Goal: Task Accomplishment & Management: Complete application form

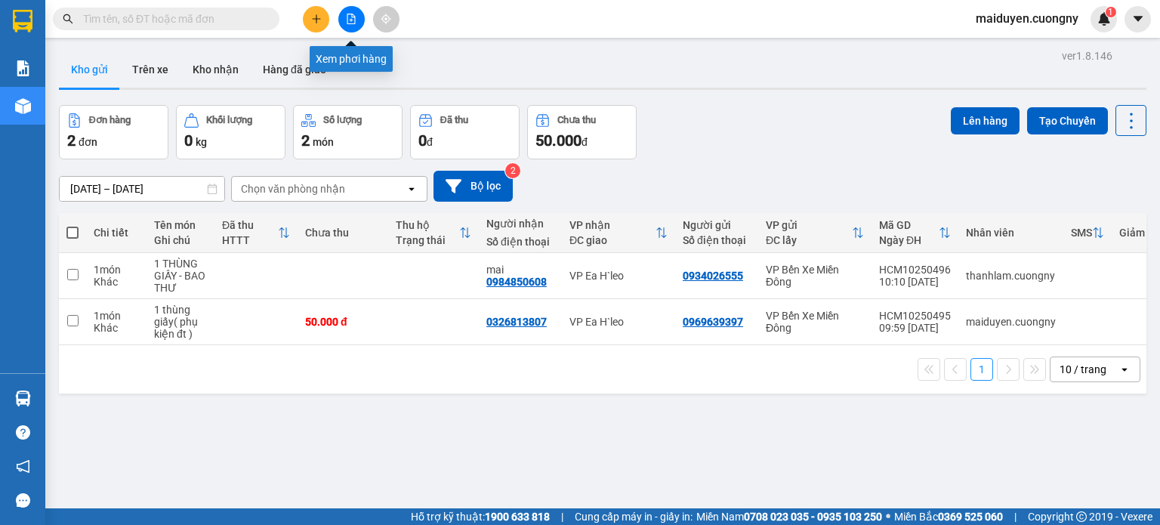
click at [350, 18] on icon "file-add" at bounding box center [351, 19] width 11 height 11
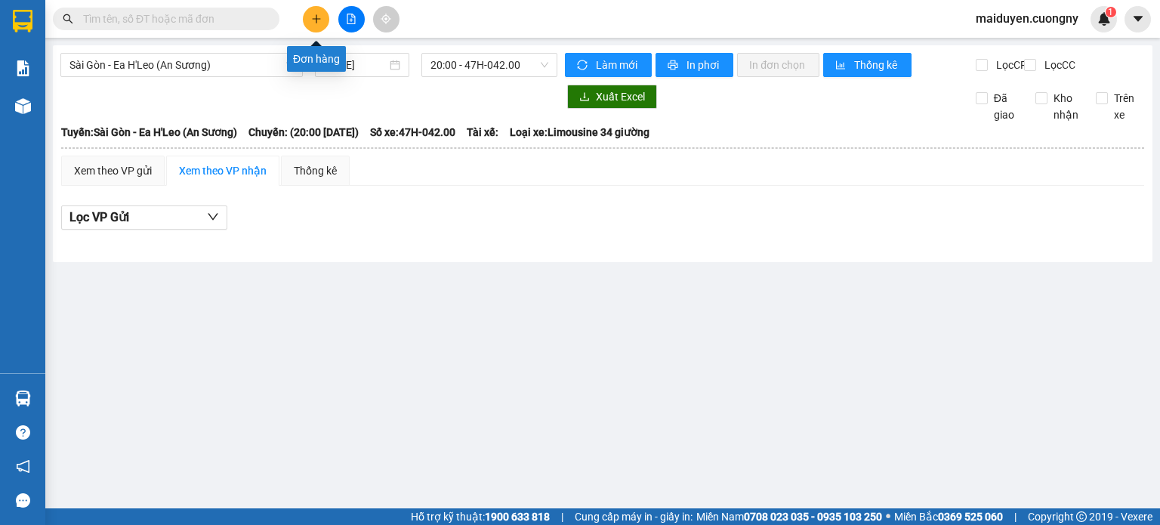
click at [311, 22] on icon "plus" at bounding box center [316, 19] width 11 height 11
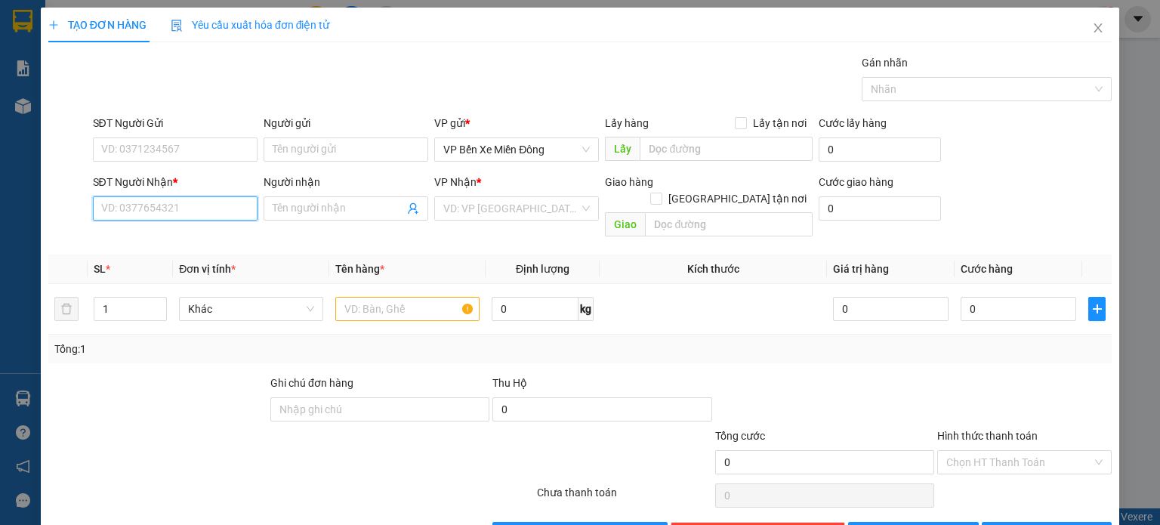
click at [199, 208] on input "SĐT Người Nhận *" at bounding box center [175, 208] width 165 height 24
type input "0878078277"
click at [295, 193] on div "Người nhận" at bounding box center [346, 185] width 165 height 23
click at [295, 200] on input "Người nhận" at bounding box center [338, 208] width 131 height 17
click at [163, 210] on input "0878078277" at bounding box center [175, 208] width 165 height 24
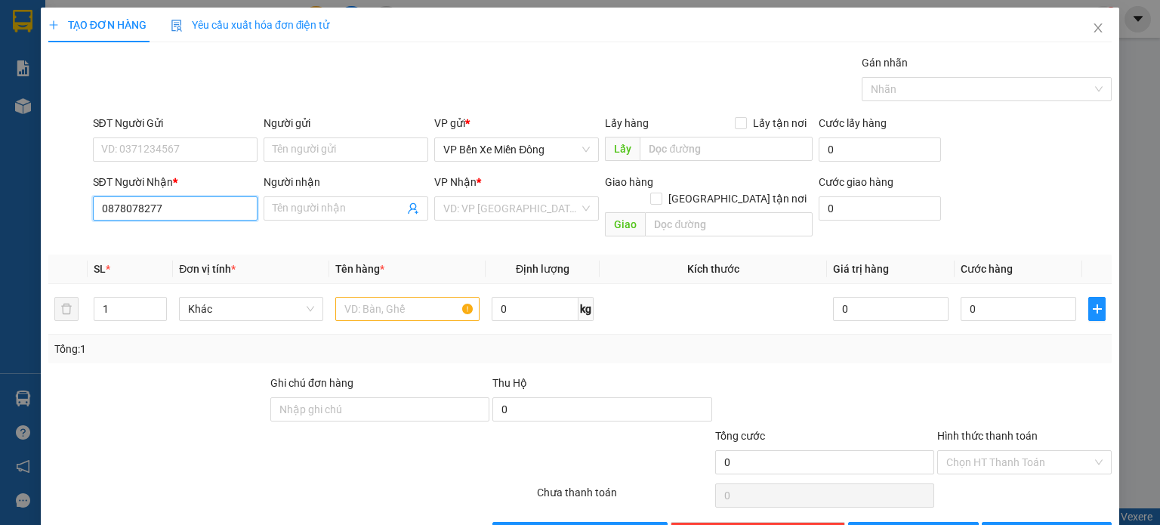
click at [154, 205] on input "0878078277" at bounding box center [175, 208] width 165 height 24
click at [354, 202] on input "Người nhận" at bounding box center [338, 208] width 131 height 17
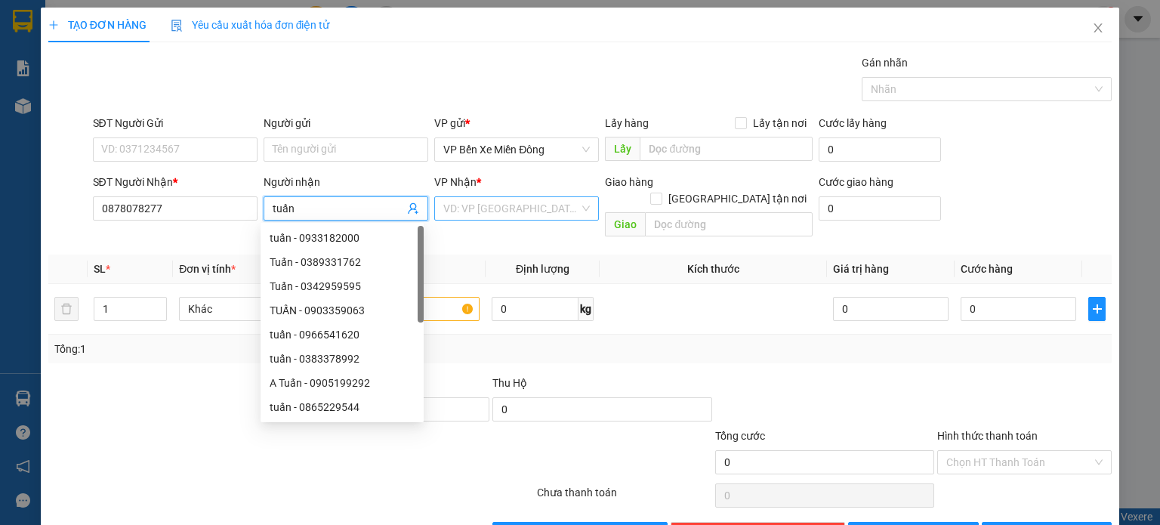
type input "tuấn"
click at [465, 198] on input "search" at bounding box center [511, 208] width 136 height 23
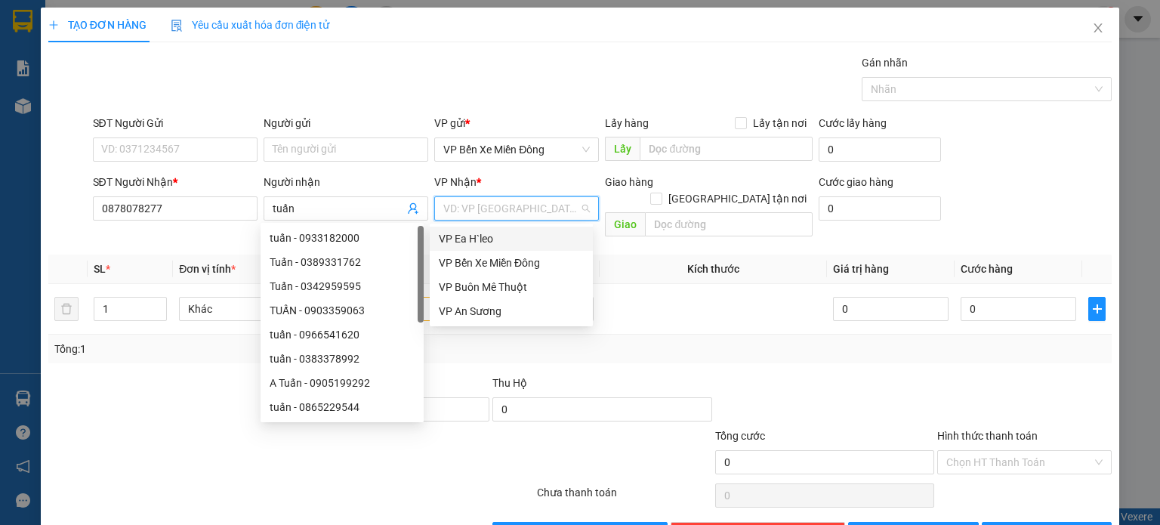
click at [479, 230] on div "VP Ea H`leo" at bounding box center [511, 239] width 163 height 24
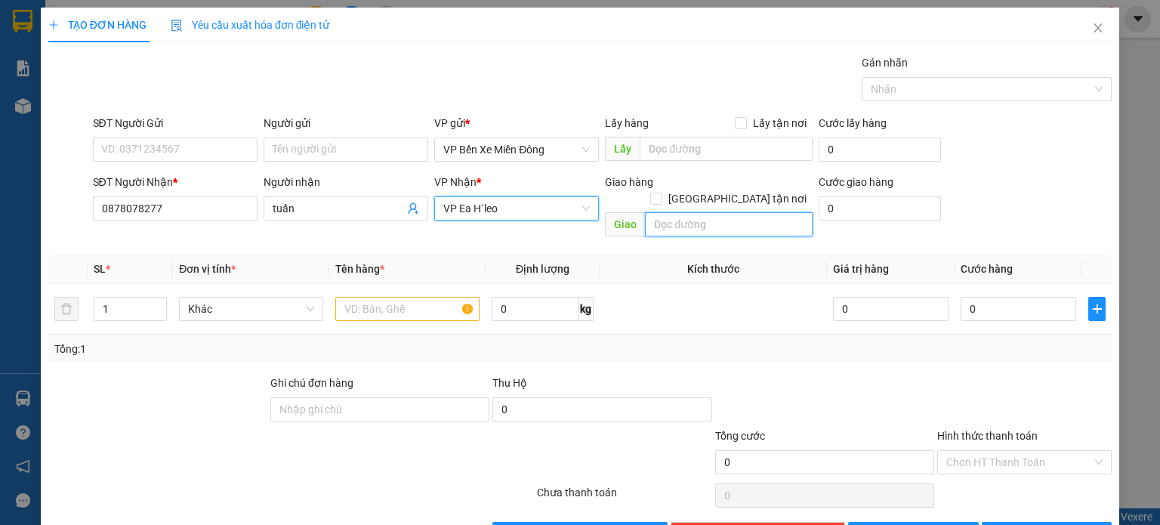
click at [673, 212] on input "text" at bounding box center [729, 224] width 168 height 24
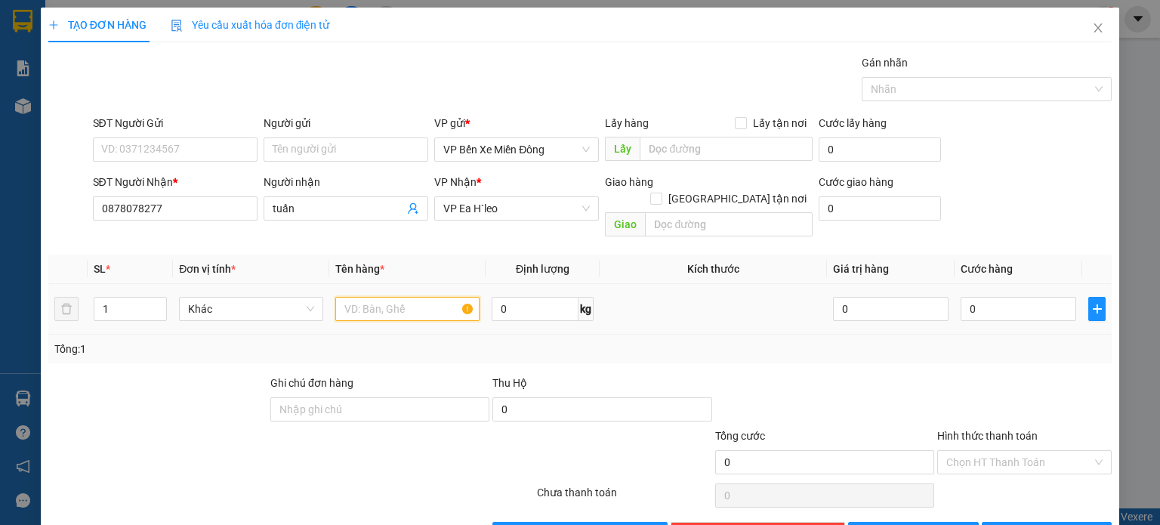
click at [347, 297] on input "text" at bounding box center [407, 309] width 144 height 24
type input "1 kiện ( đt 14prm)"
click at [964, 297] on input "0" at bounding box center [1019, 309] width 116 height 24
type input "005"
type input "5"
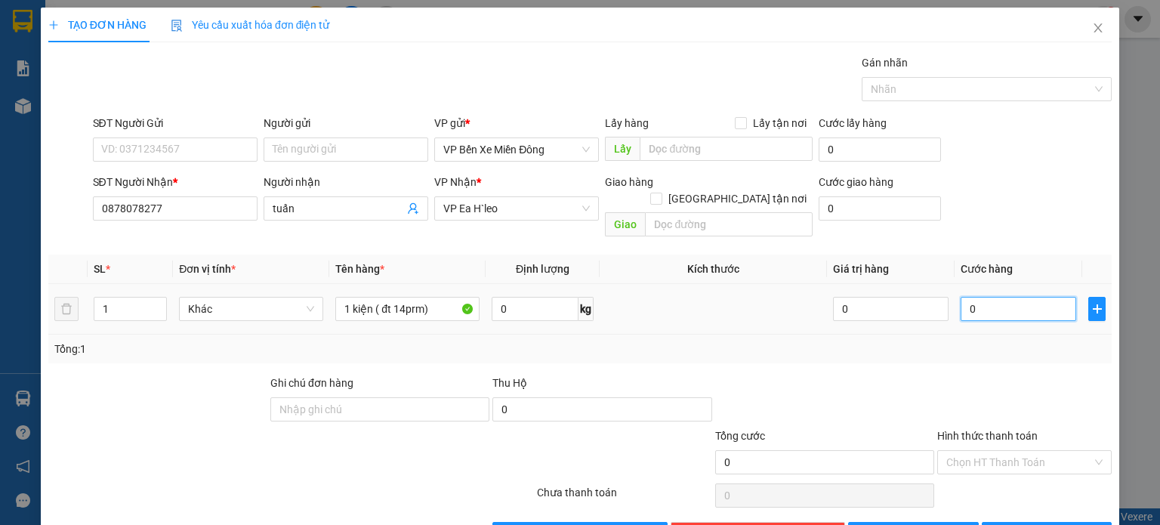
type input "5"
type input "0.050"
type input "50"
type input "50.000"
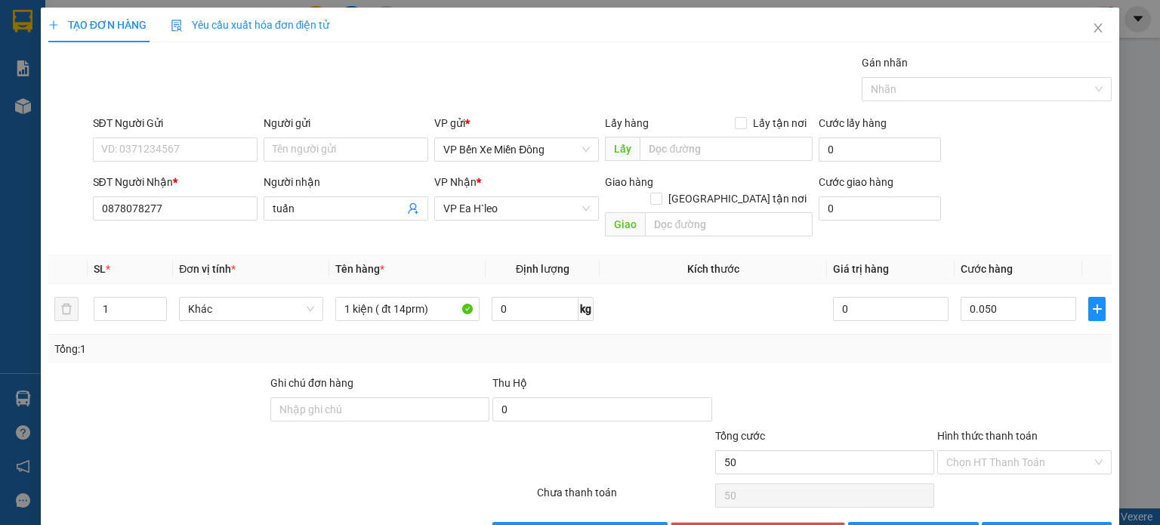
type input "50.000"
click at [922, 345] on div "Tổng: 1" at bounding box center [580, 349] width 1064 height 29
click at [888, 522] on button "[PERSON_NAME]" at bounding box center [913, 534] width 131 height 24
type input "0"
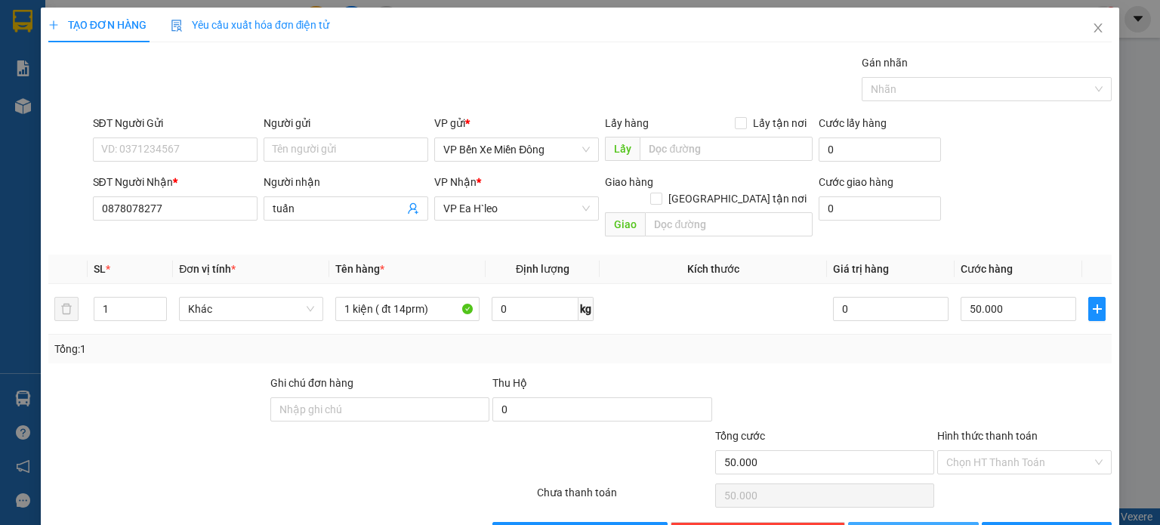
type input "0"
click at [1079, 29] on span "Close" at bounding box center [1098, 29] width 42 height 42
